Goal: Task Accomplishment & Management: Manage account settings

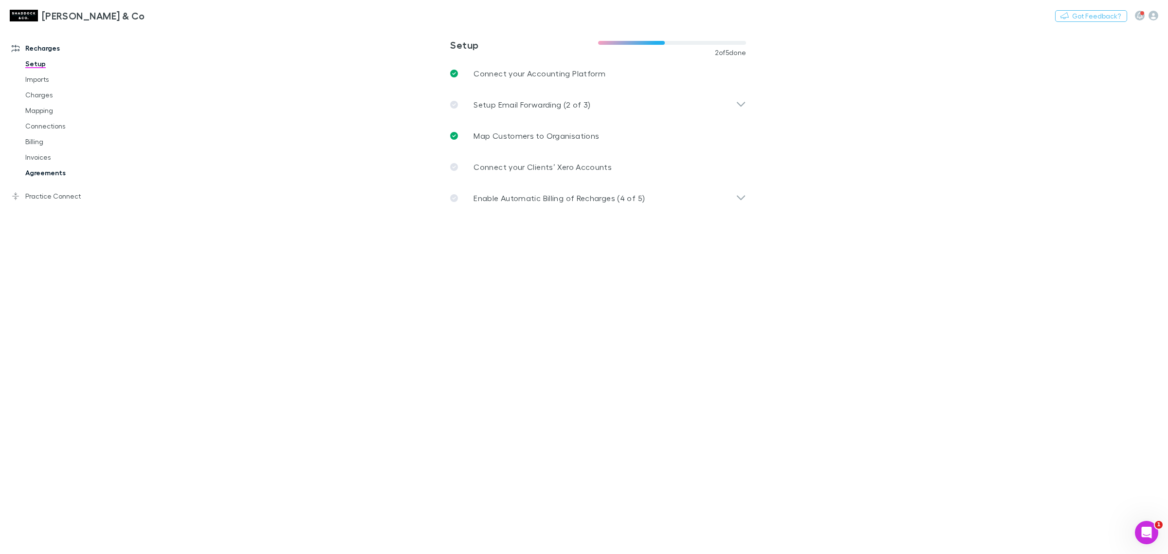
click at [49, 177] on link "Agreements" at bounding box center [77, 173] width 122 height 16
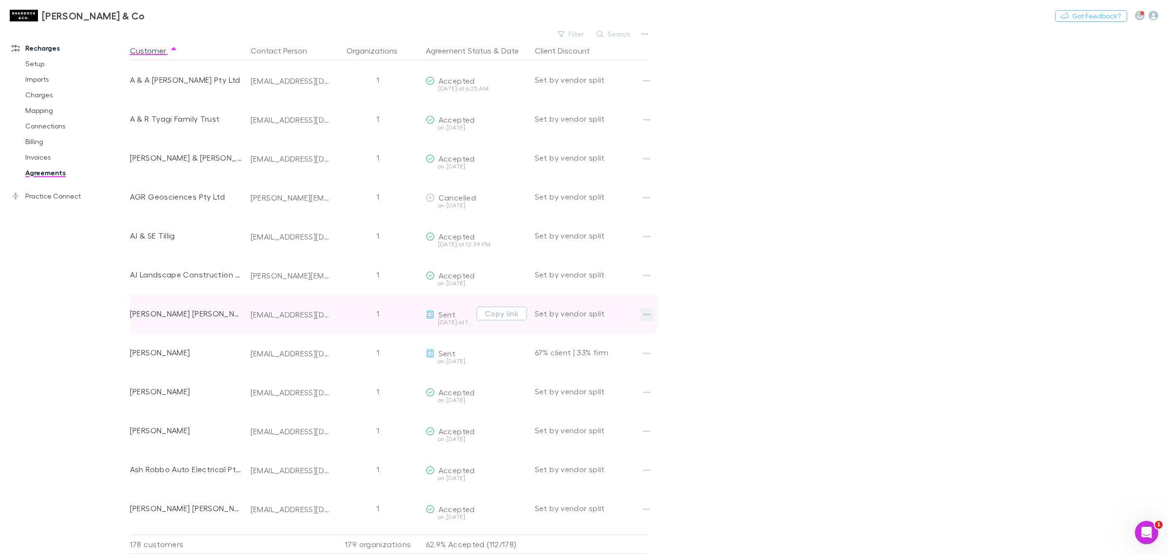
click at [642, 313] on button "button" at bounding box center [647, 315] width 14 height 14
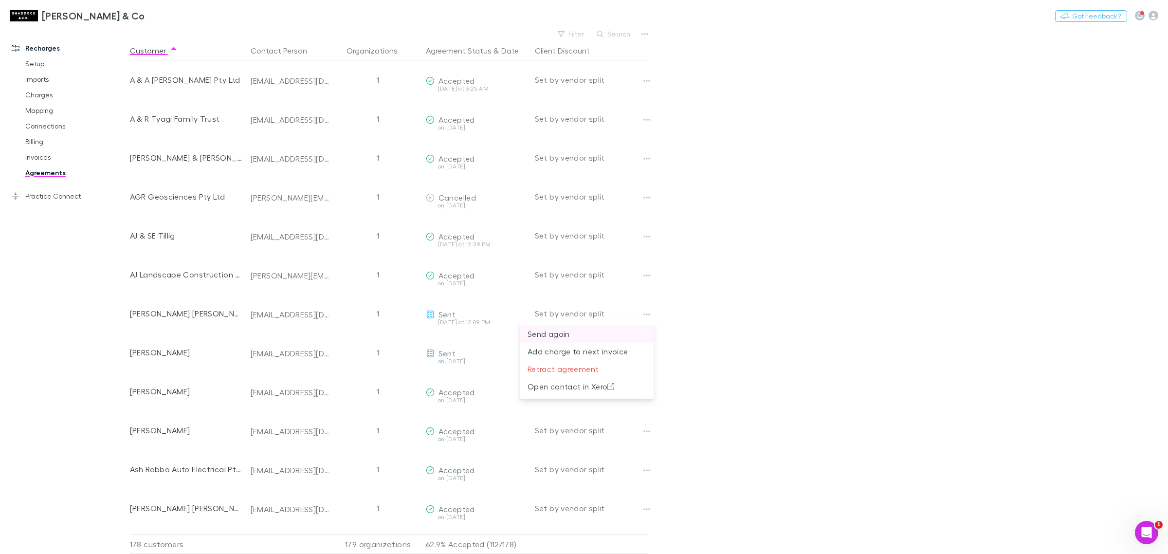
click at [570, 337] on p "Send again" at bounding box center [587, 334] width 118 height 12
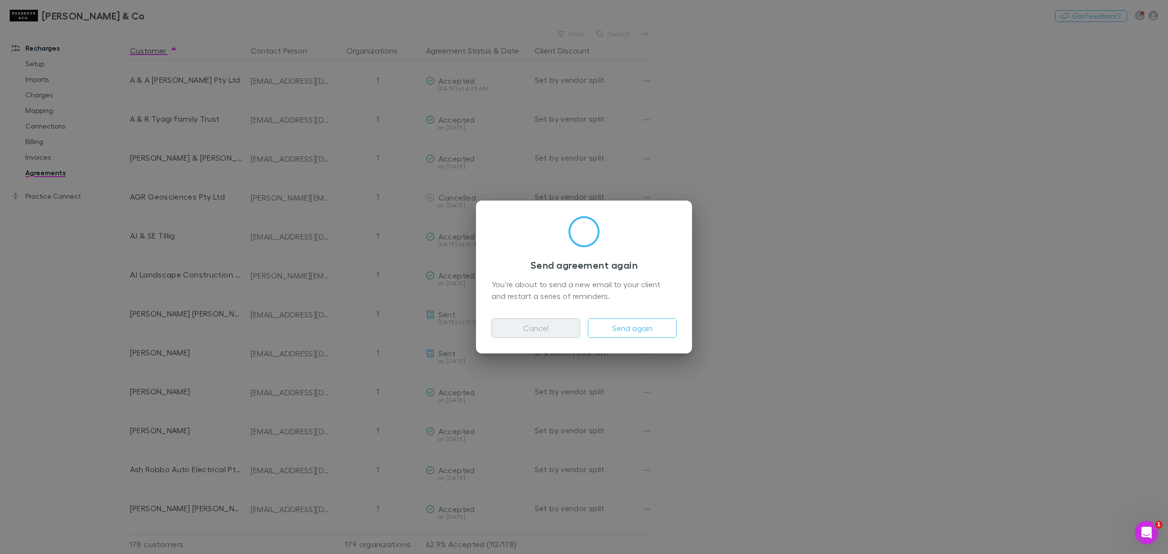
click at [565, 333] on button "Cancel" at bounding box center [536, 327] width 89 height 19
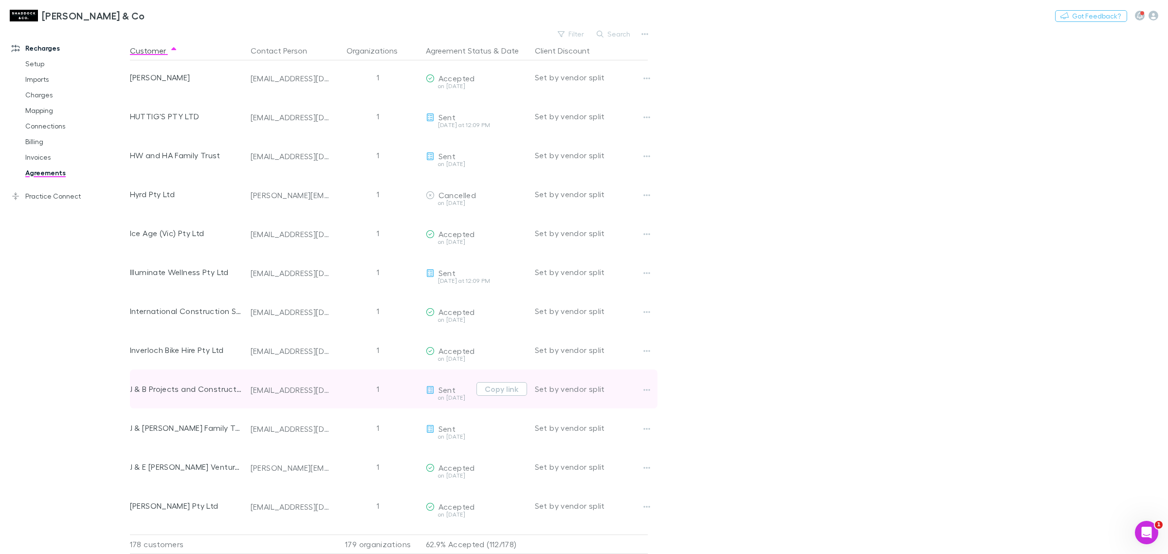
scroll to position [2516, 0]
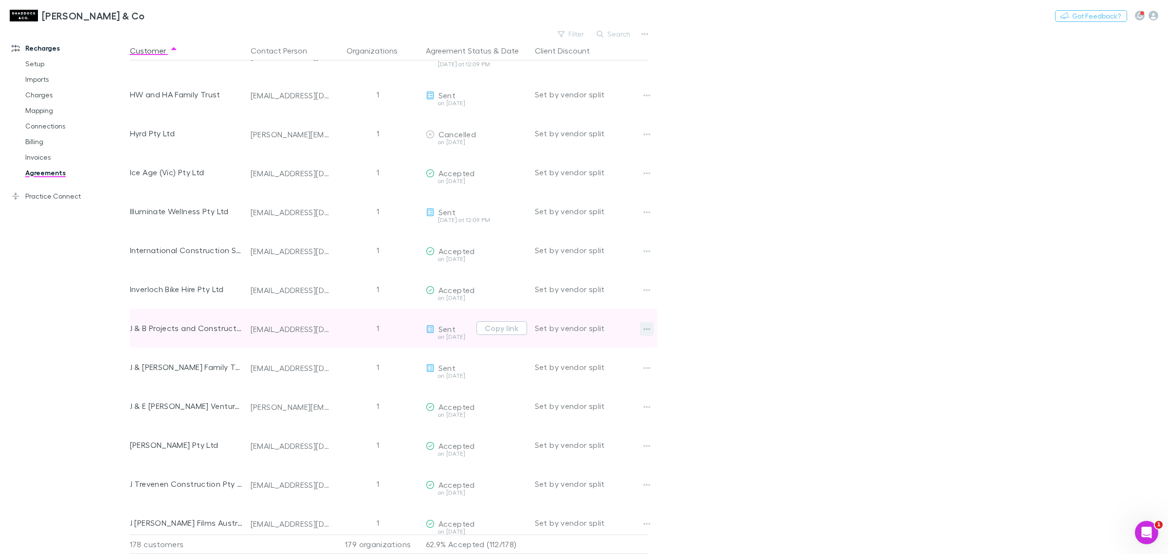
click at [646, 327] on icon "button" at bounding box center [646, 329] width 7 height 8
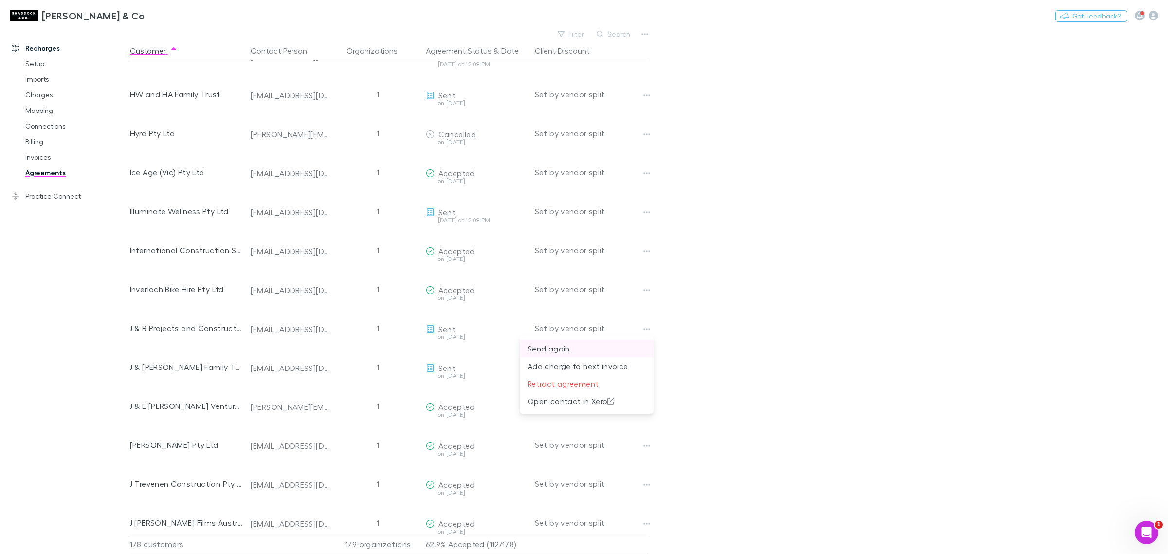
click at [597, 349] on p "Send again" at bounding box center [587, 349] width 118 height 12
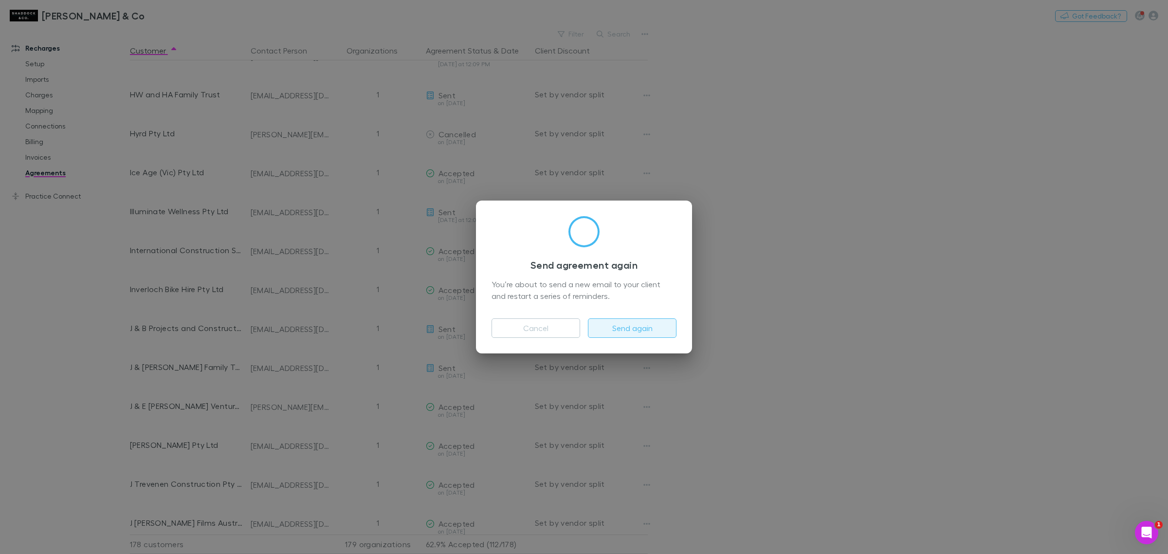
click at [642, 329] on button "Send again" at bounding box center [632, 327] width 89 height 19
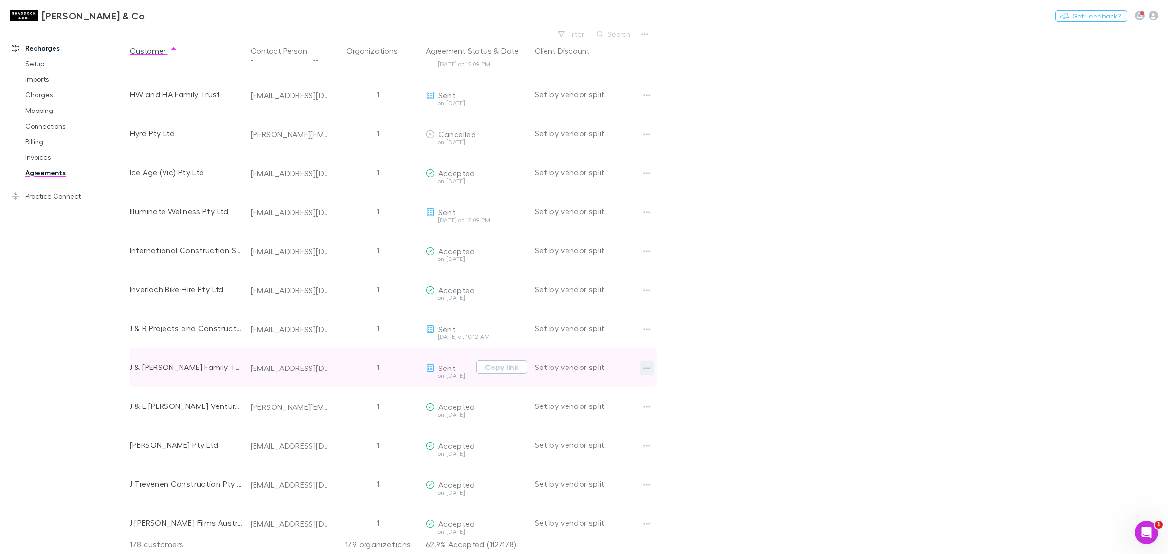
click at [645, 367] on icon "button" at bounding box center [646, 368] width 7 height 8
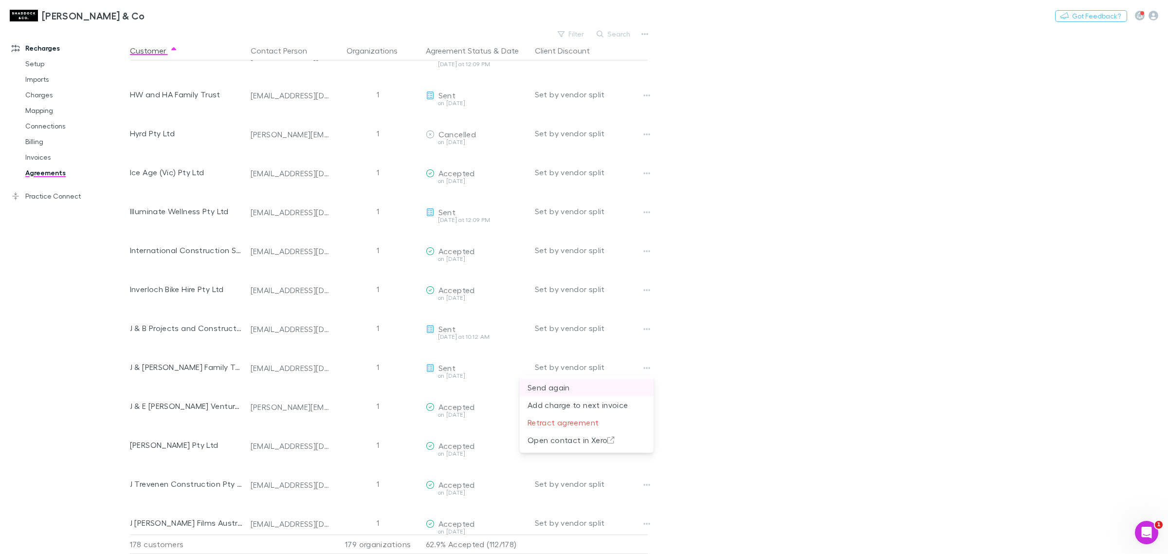
click at [595, 387] on p "Send again" at bounding box center [587, 388] width 118 height 12
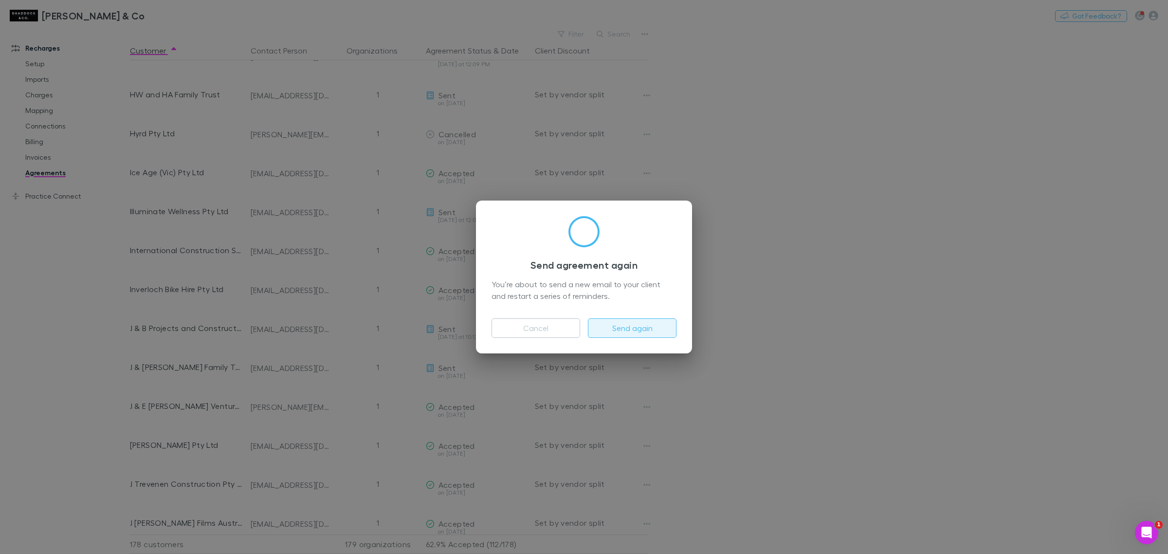
click at [630, 325] on button "Send again" at bounding box center [632, 327] width 89 height 19
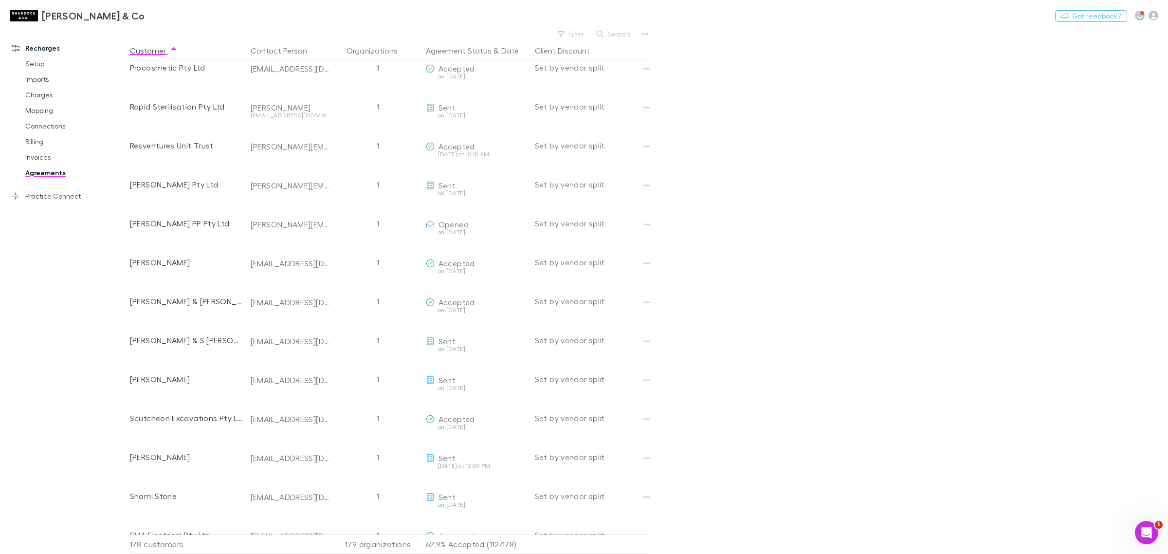
scroll to position [5679, 0]
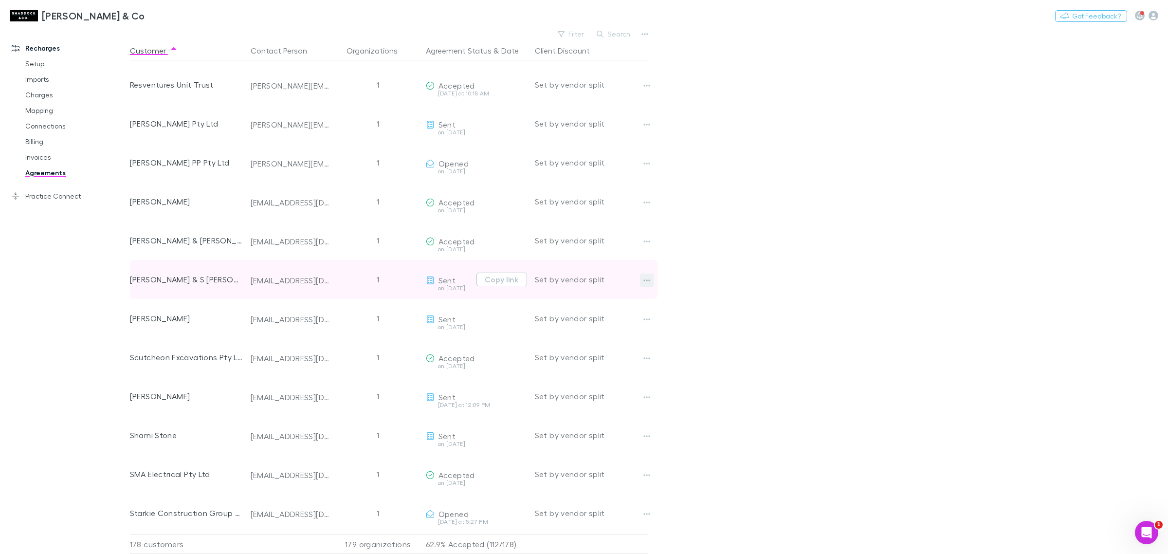
click at [645, 275] on button "button" at bounding box center [647, 281] width 14 height 14
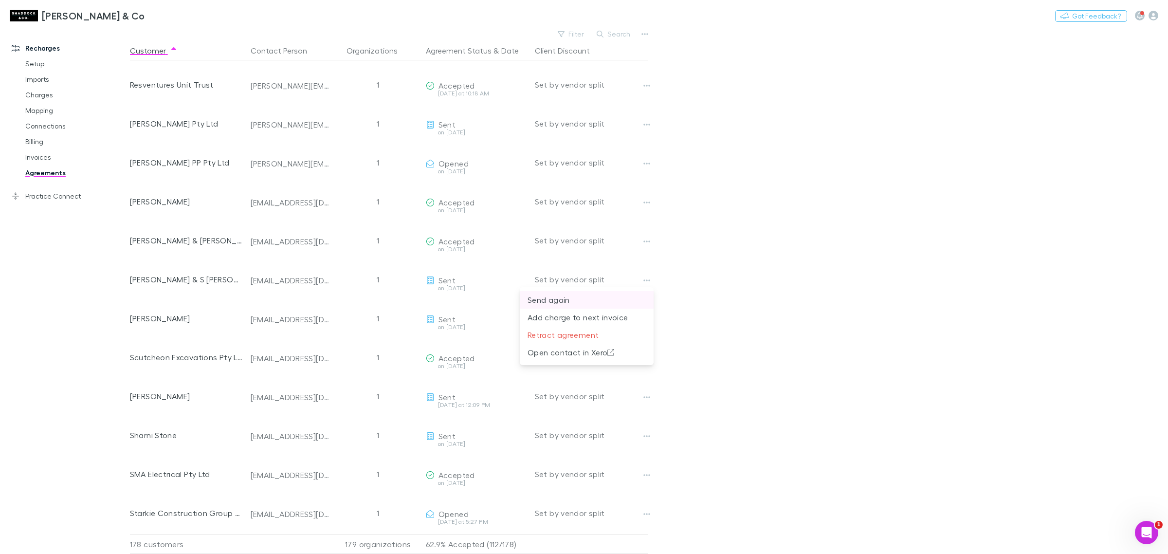
click at [558, 299] on p "Send again" at bounding box center [587, 300] width 118 height 12
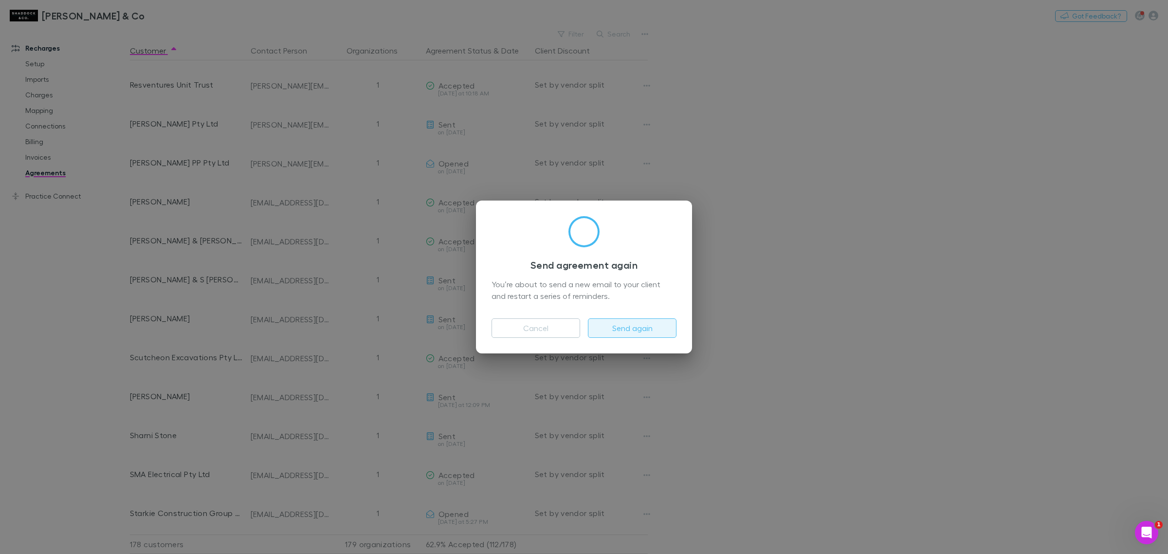
click at [626, 326] on button "Send again" at bounding box center [632, 327] width 89 height 19
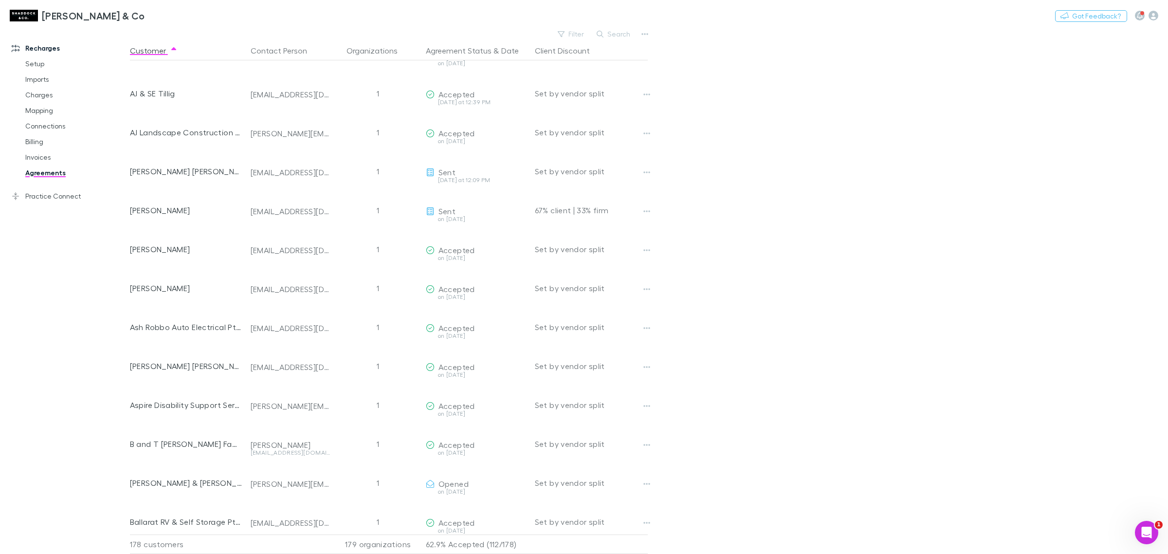
scroll to position [0, 0]
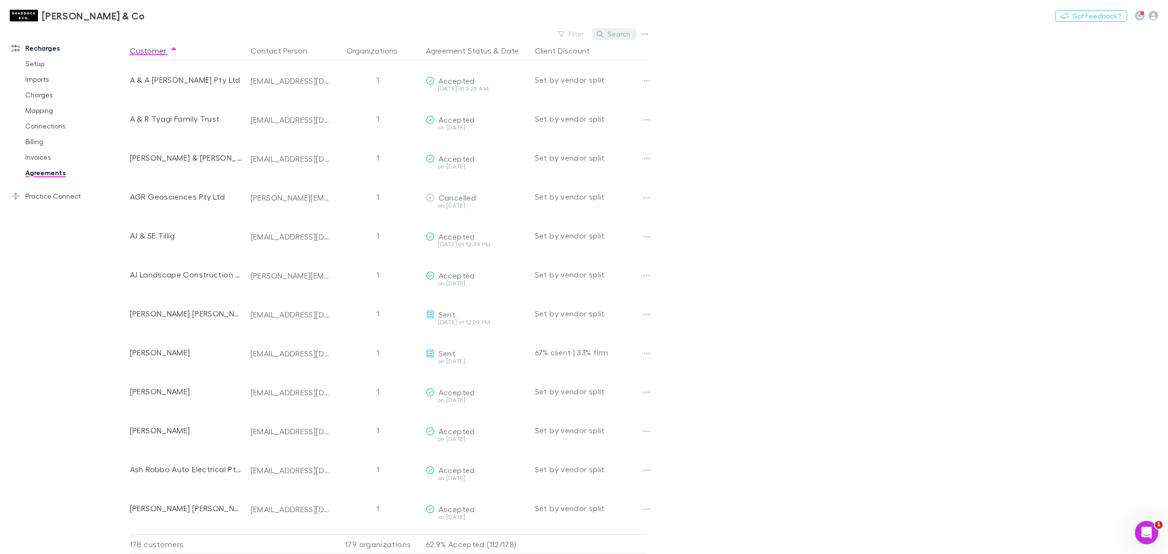
click at [616, 35] on button "Search" at bounding box center [614, 34] width 44 height 12
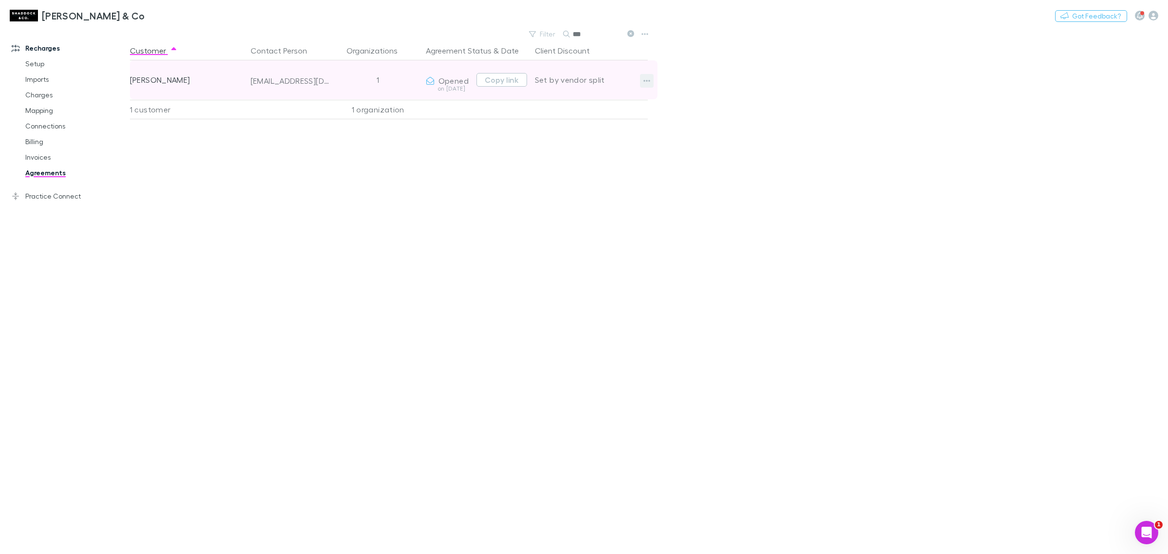
type input "***"
click at [644, 83] on icon "button" at bounding box center [646, 81] width 7 height 8
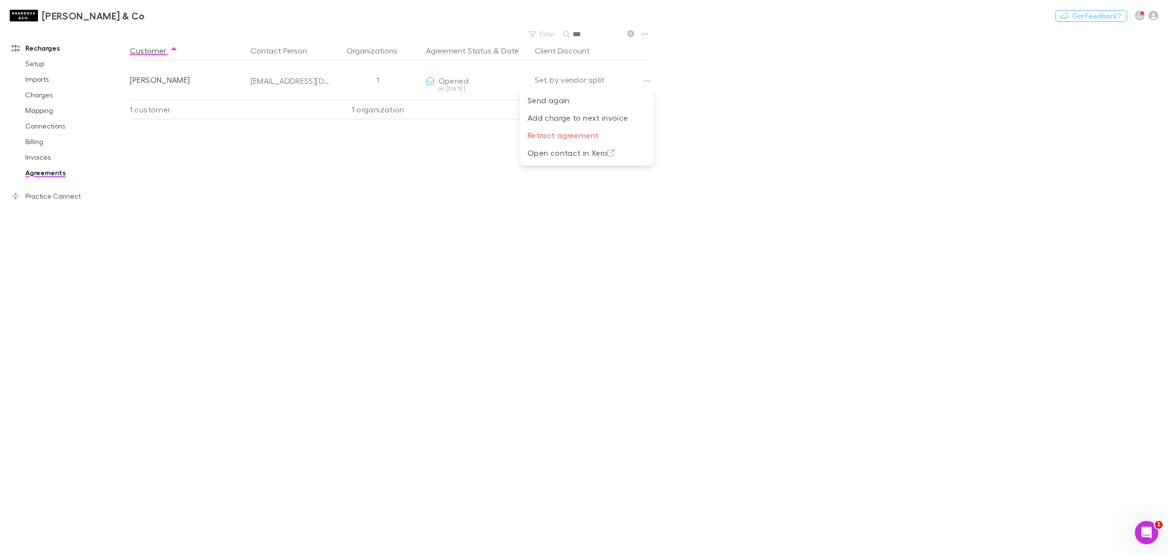
click at [748, 93] on div at bounding box center [584, 277] width 1168 height 554
